Goal: Transaction & Acquisition: Purchase product/service

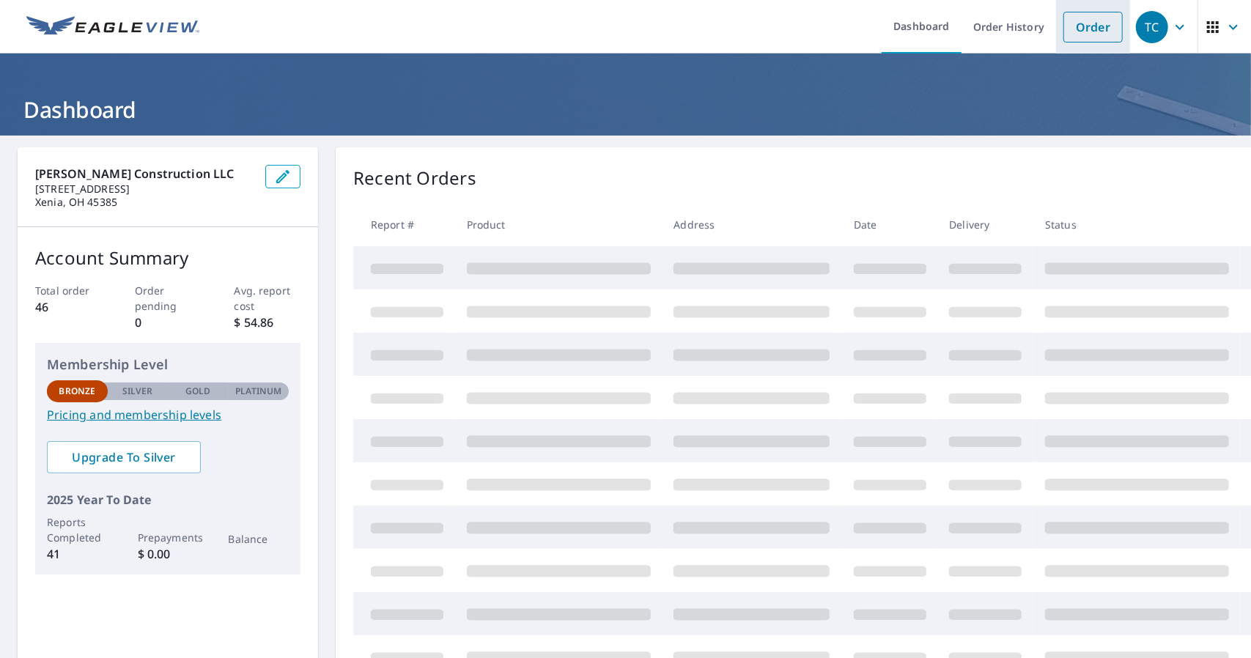
click at [1092, 23] on link "Order" at bounding box center [1092, 27] width 59 height 31
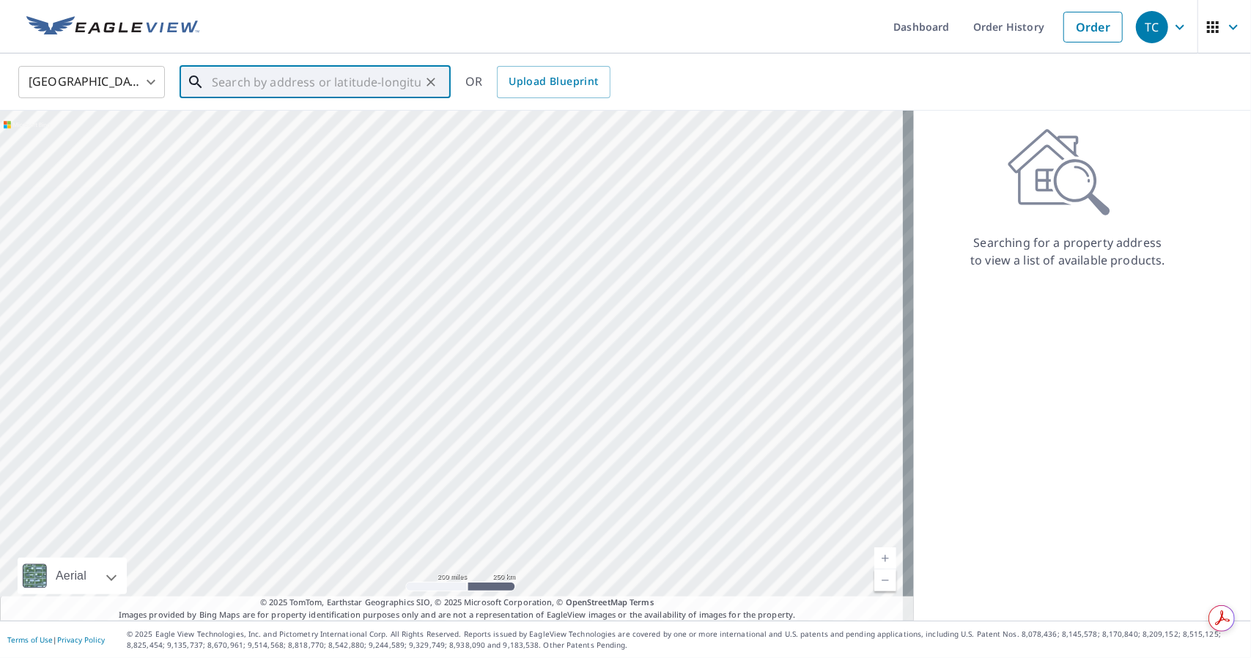
click at [364, 86] on input "text" at bounding box center [316, 82] width 209 height 41
paste input "[STREET_ADDRESS]"
click at [339, 135] on p "Xenia, OH 45385" at bounding box center [324, 140] width 230 height 15
type input "[STREET_ADDRESS]"
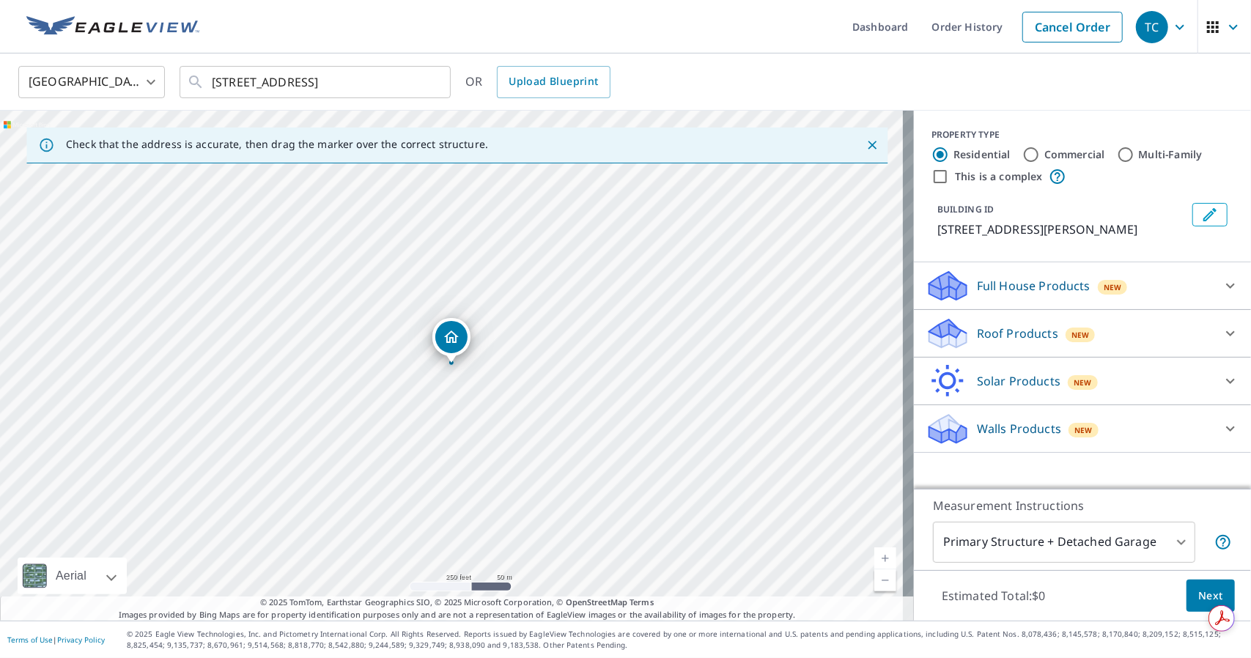
click at [1222, 325] on icon at bounding box center [1231, 334] width 18 height 18
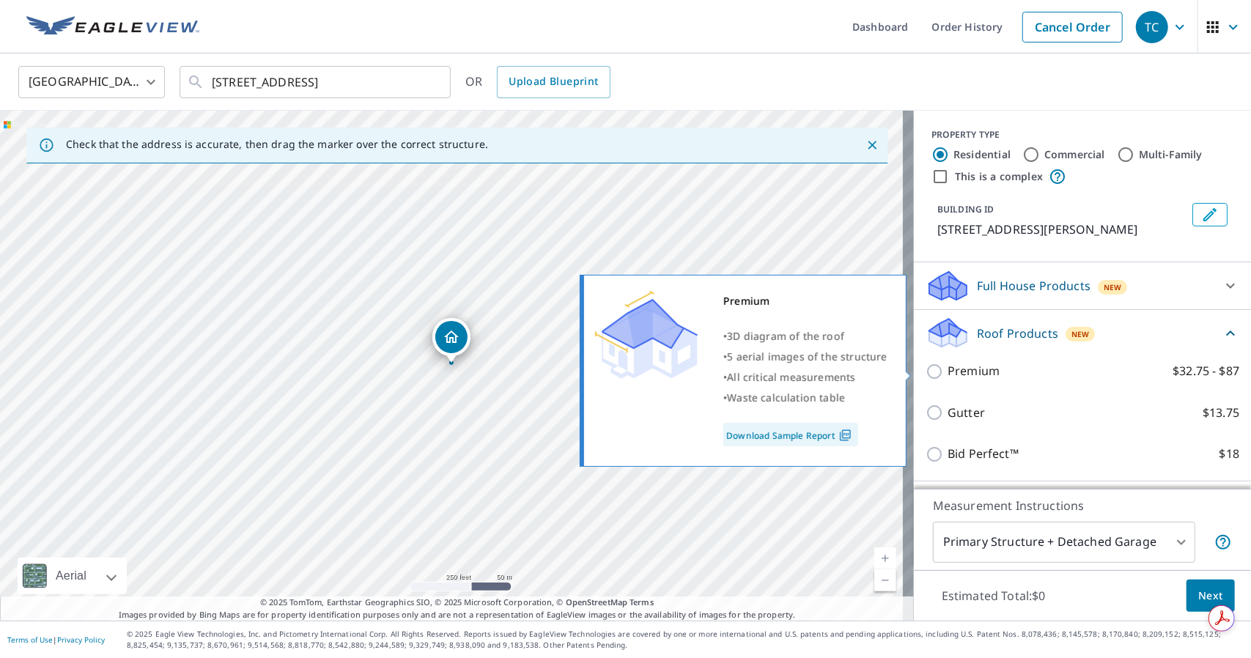
click at [926, 373] on input "Premium $32.75 - $87" at bounding box center [937, 372] width 22 height 18
checkbox input "true"
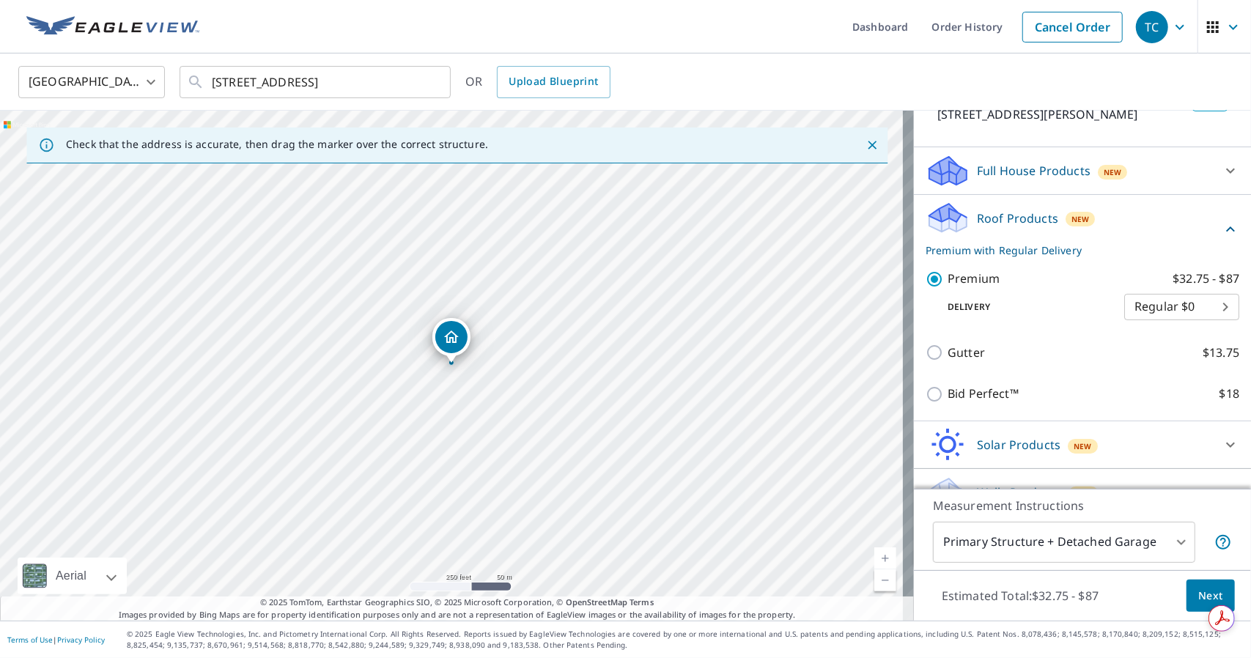
scroll to position [142, 0]
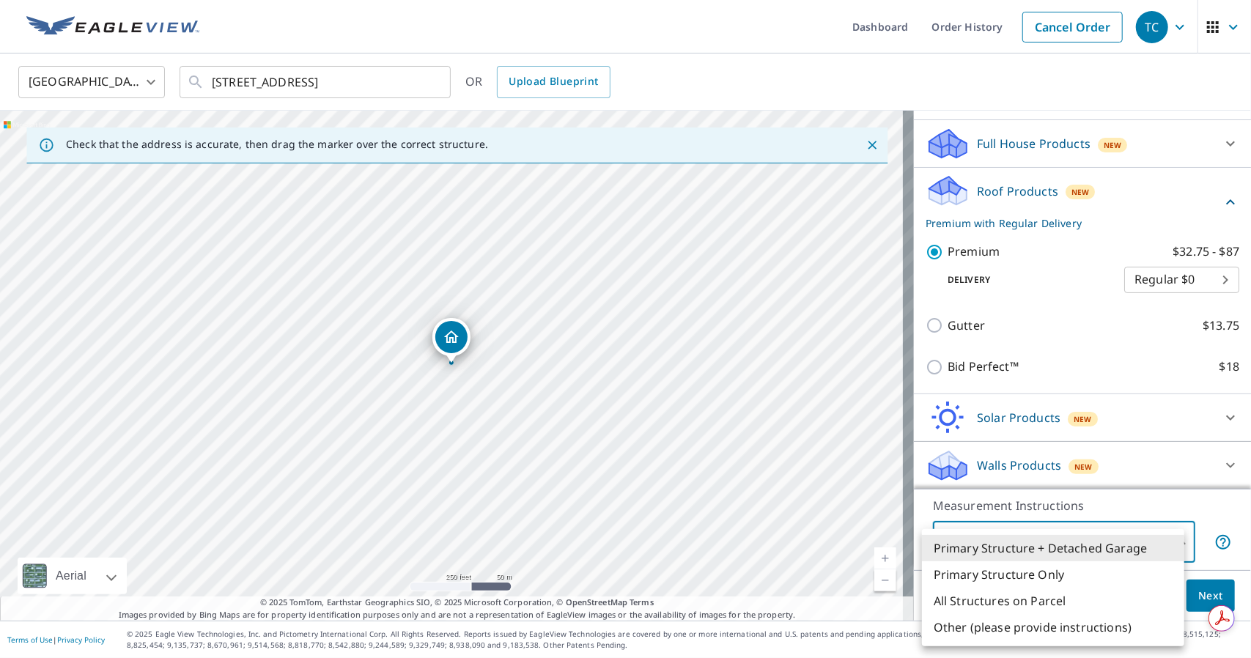
click at [1173, 543] on body "TC TC Dashboard Order History Cancel Order TC [GEOGRAPHIC_DATA] [GEOGRAPHIC_DAT…" at bounding box center [625, 329] width 1251 height 658
click at [1137, 575] on li "Primary Structure Only" at bounding box center [1053, 574] width 262 height 26
type input "2"
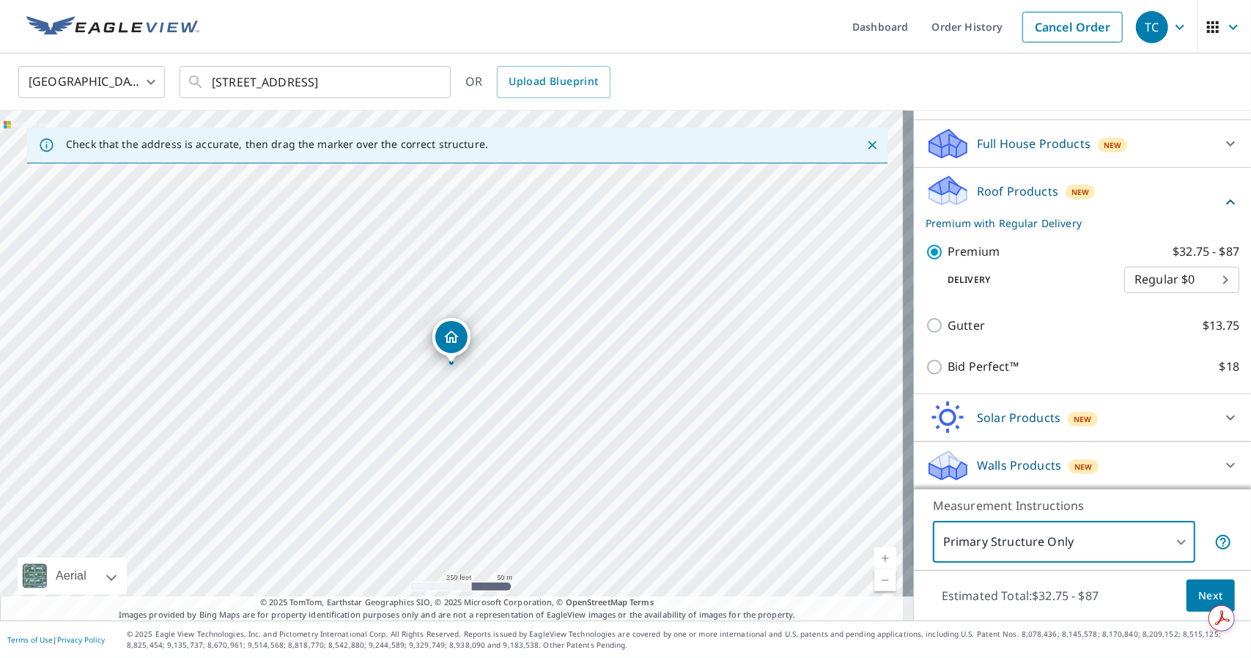
click at [1187, 597] on button "Next" at bounding box center [1211, 596] width 48 height 33
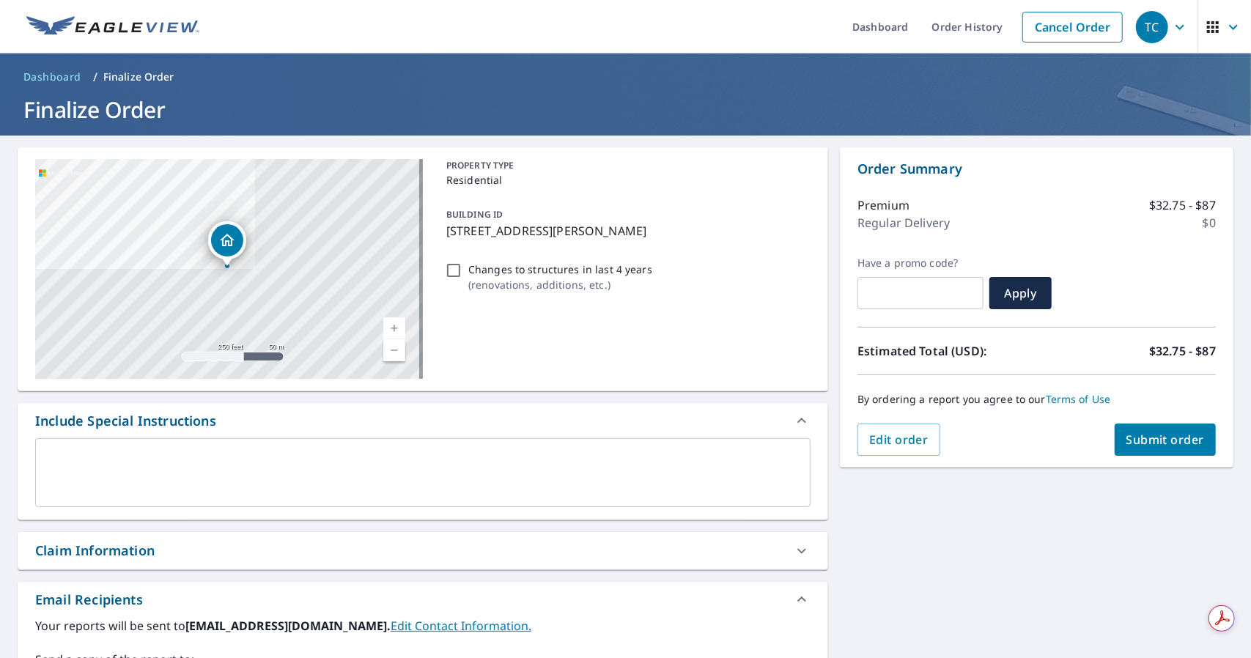
click at [1145, 439] on span "Submit order" at bounding box center [1165, 440] width 78 height 16
